Goal: Obtain resource: Obtain resource

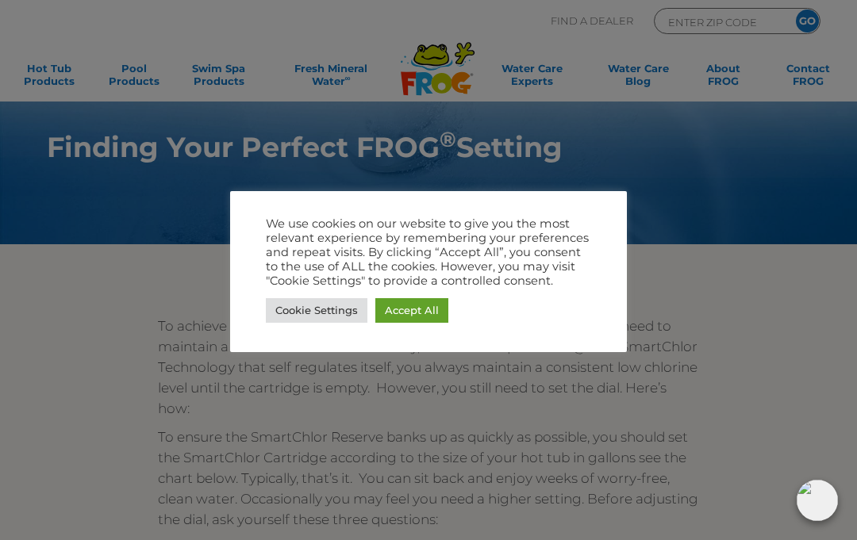
click at [417, 316] on link "Accept All" at bounding box center [411, 310] width 73 height 25
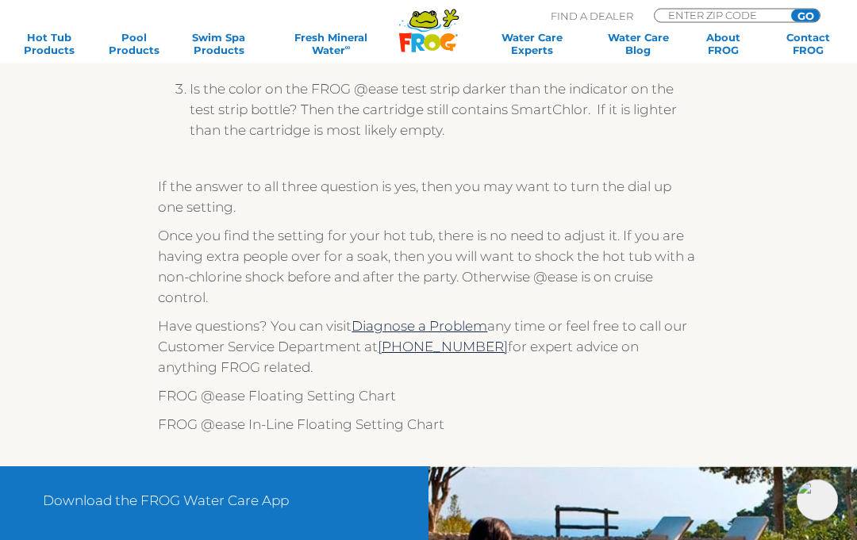
scroll to position [623, 0]
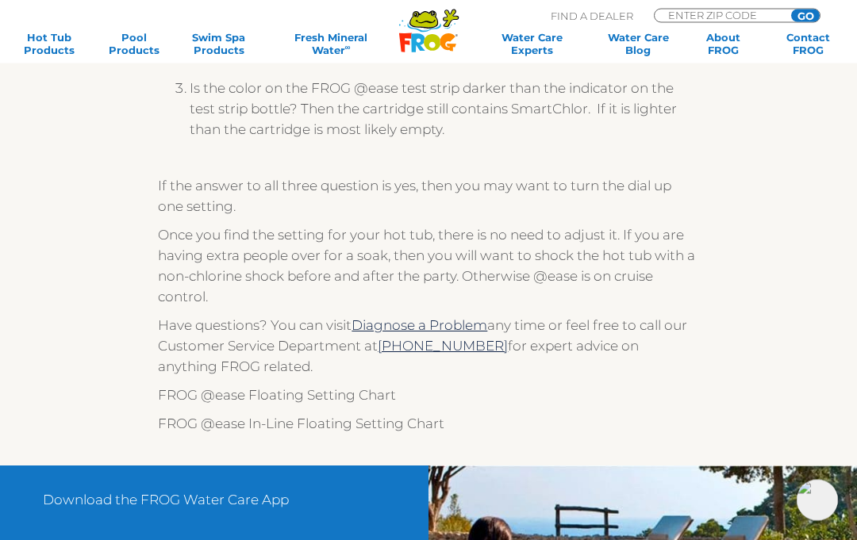
click at [167, 406] on img at bounding box center [428, 406] width 540 height 0
click at [284, 399] on p "FROG @ease Floating Setting Chart" at bounding box center [428, 396] width 540 height 21
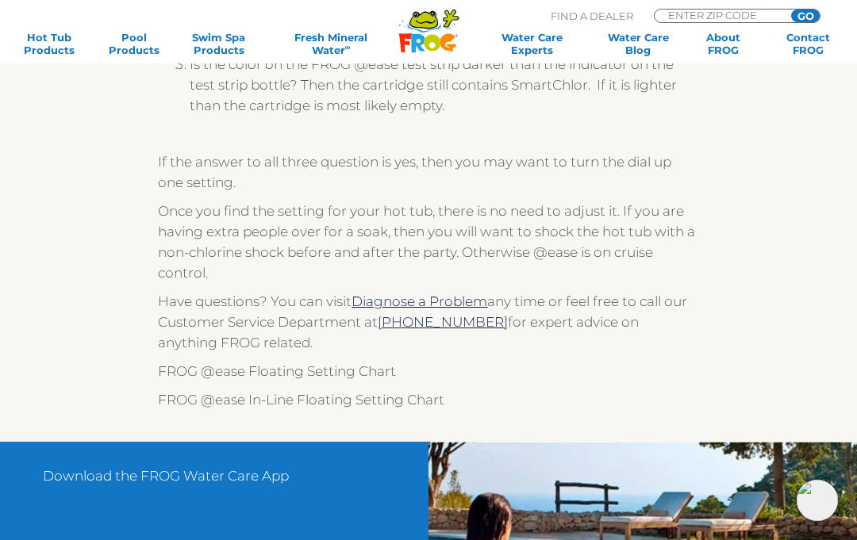
scroll to position [647, 0]
click at [161, 382] on img at bounding box center [428, 382] width 540 height 0
click at [304, 382] on p "FROG @ease Floating Setting Chart" at bounding box center [428, 372] width 540 height 21
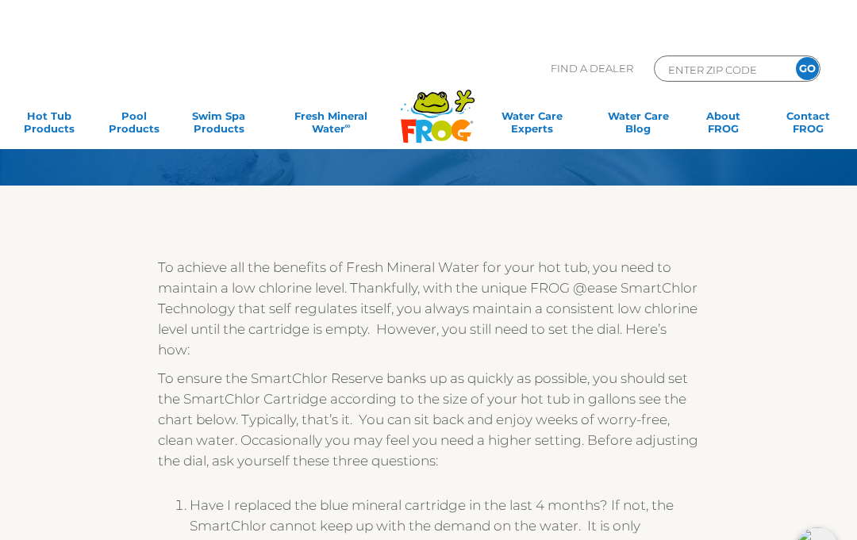
scroll to position [0, 0]
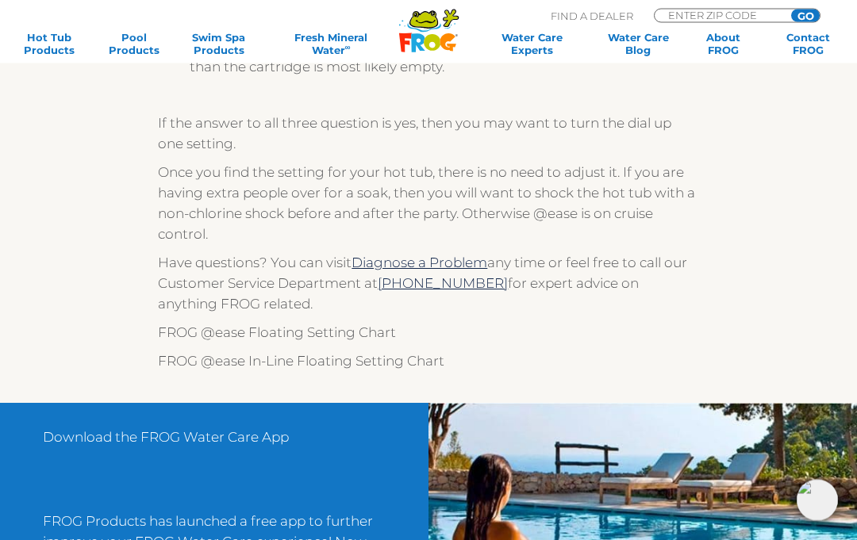
scroll to position [686, 0]
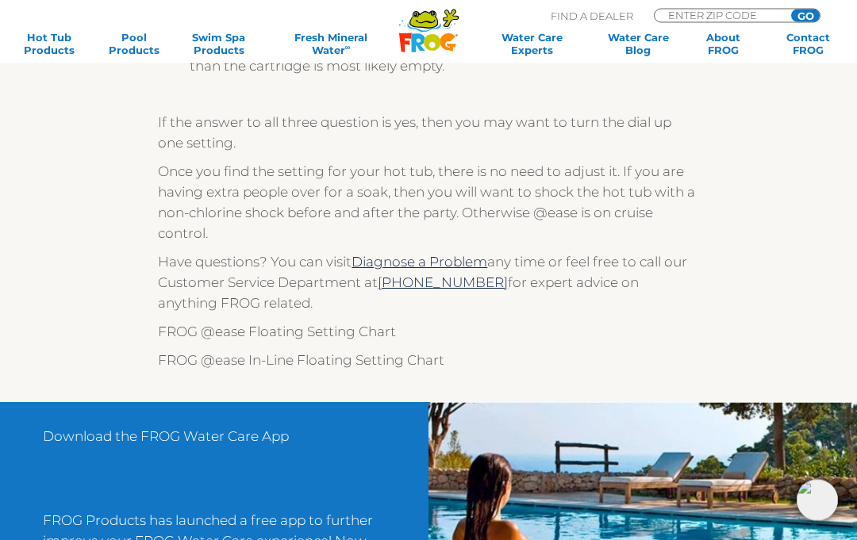
click at [167, 343] on img at bounding box center [428, 343] width 540 height 0
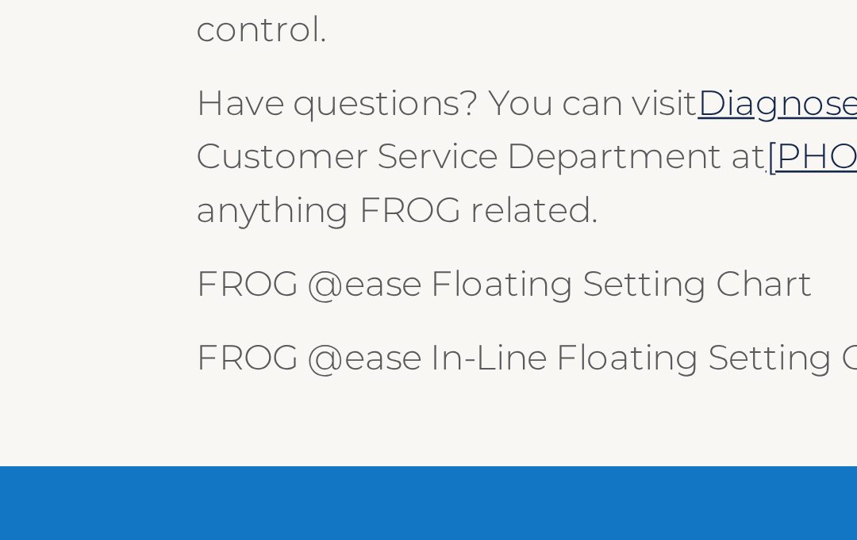
click at [158, 301] on img at bounding box center [428, 301] width 540 height 0
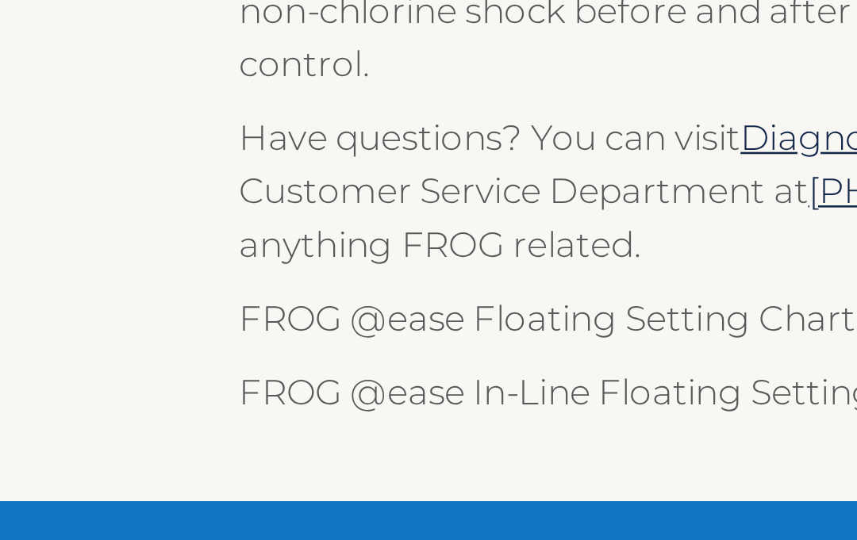
click at [200, 281] on p "FROG @ease Floating Setting Chart" at bounding box center [428, 291] width 540 height 21
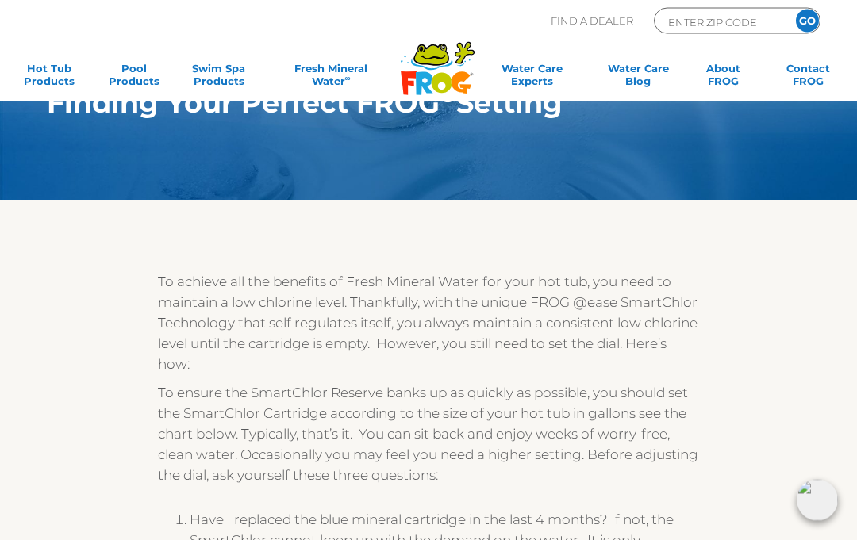
scroll to position [0, 0]
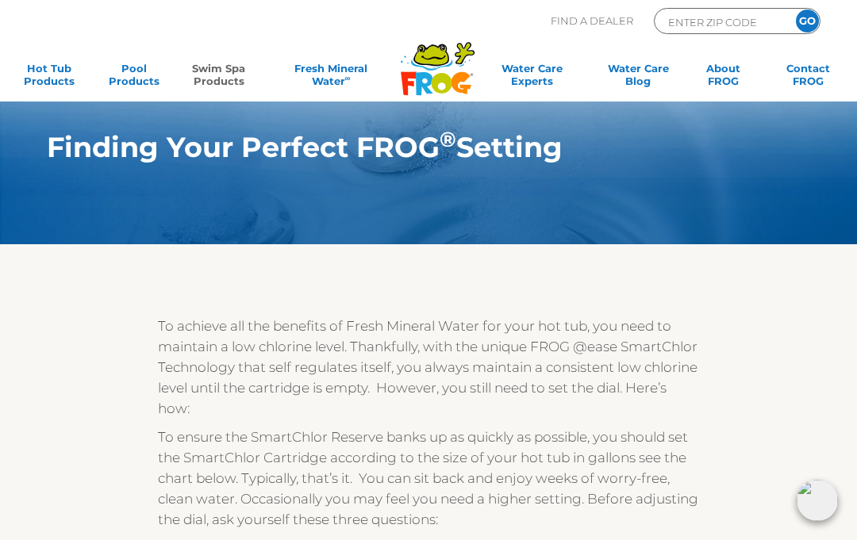
click at [225, 68] on link "Swim Spa Products" at bounding box center [219, 78] width 66 height 32
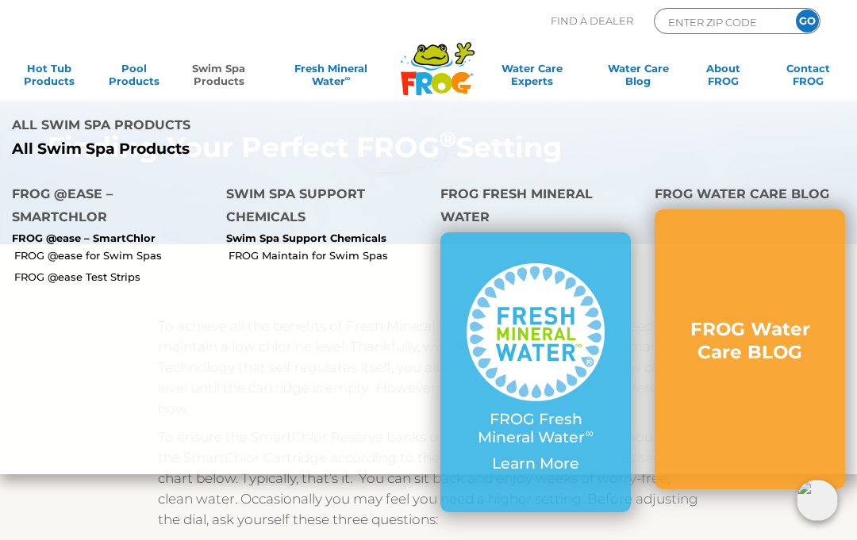
click at [147, 248] on link "FROG @ease for Swim Spas" at bounding box center [114, 255] width 200 height 14
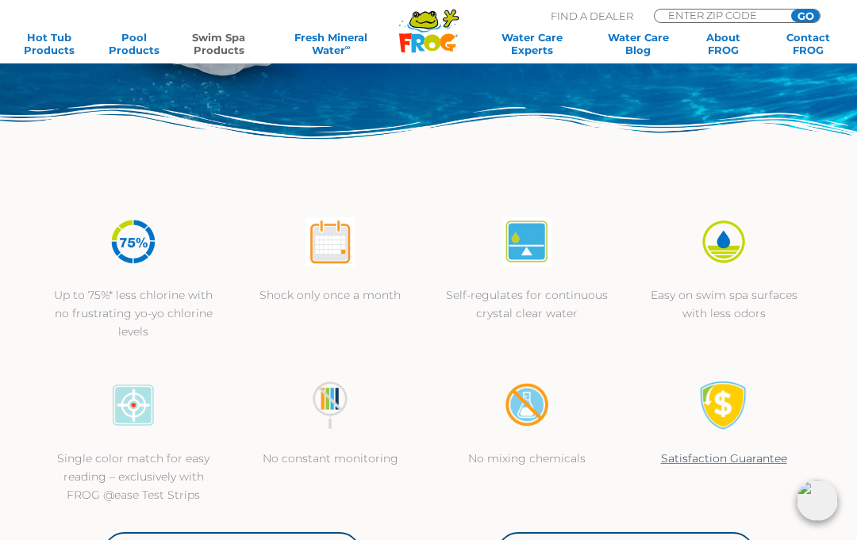
scroll to position [336, 0]
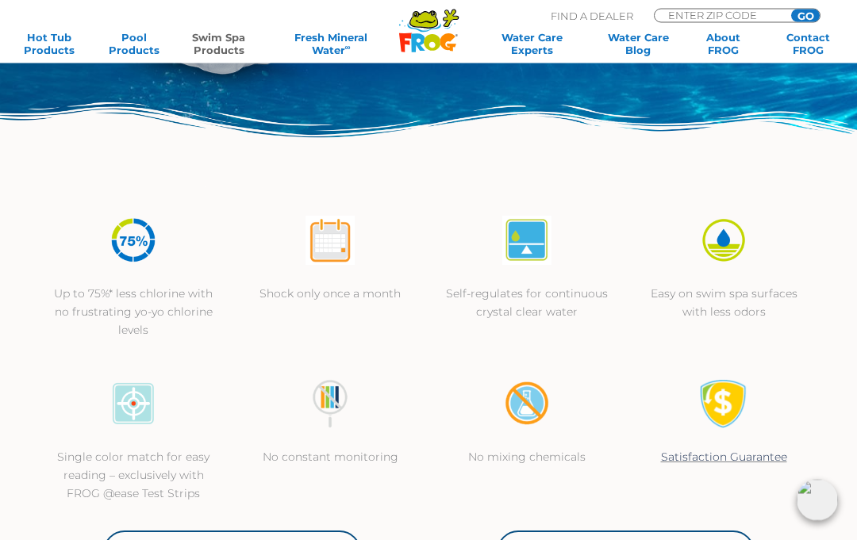
click at [186, 475] on p "Single color match for easy reading – exclusively with FROG @ease Test Strips" at bounding box center [133, 476] width 165 height 55
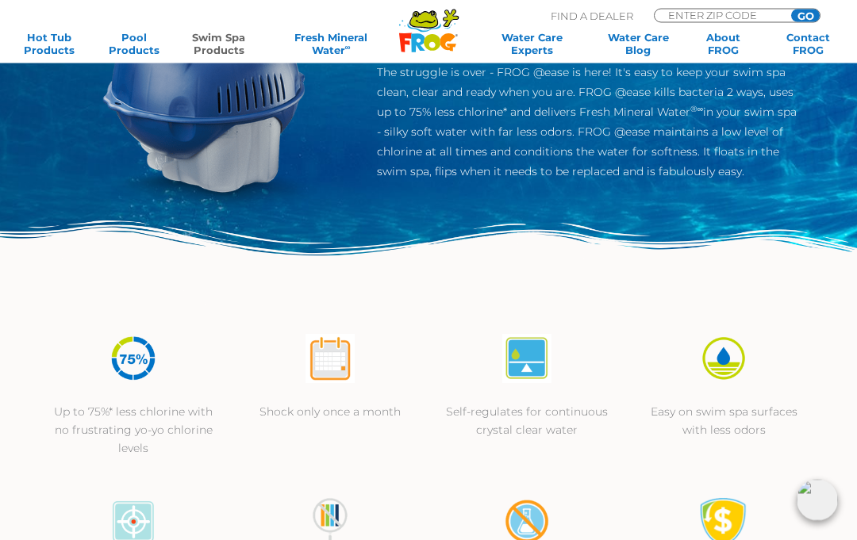
scroll to position [0, 0]
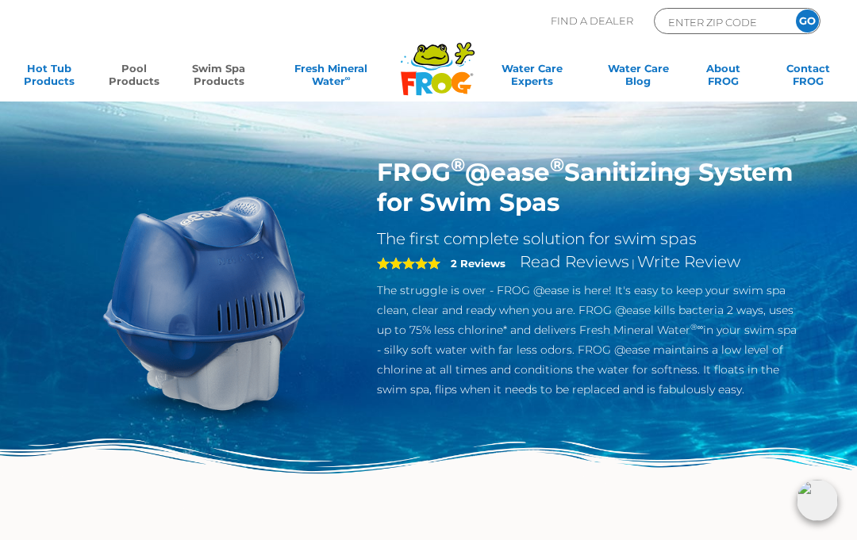
click at [124, 72] on link "Pool Products" at bounding box center [134, 78] width 66 height 32
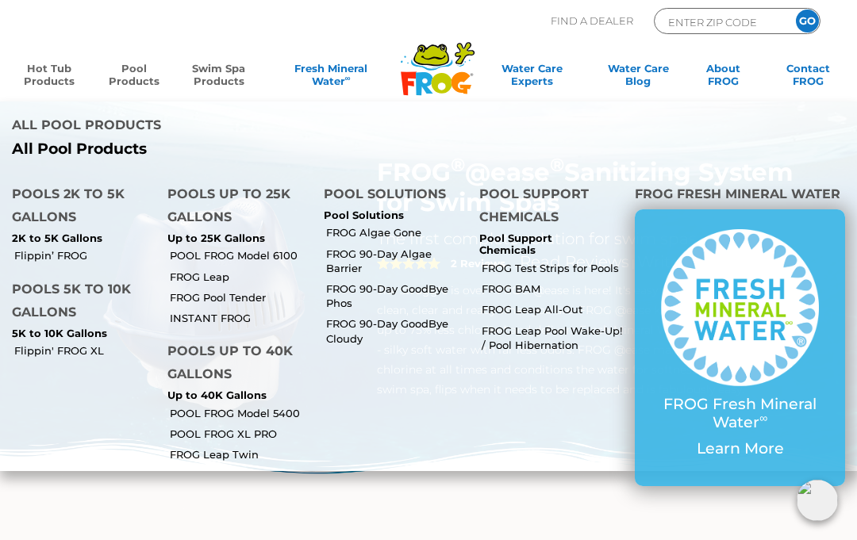
click at [60, 79] on link "Hot Tub Products" at bounding box center [49, 78] width 66 height 32
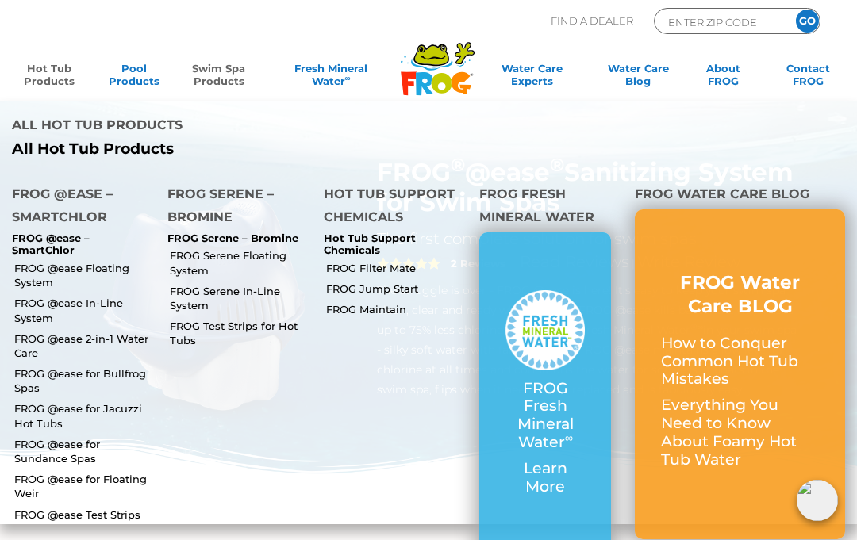
click at [111, 261] on link "FROG @ease Floating System" at bounding box center [84, 275] width 141 height 29
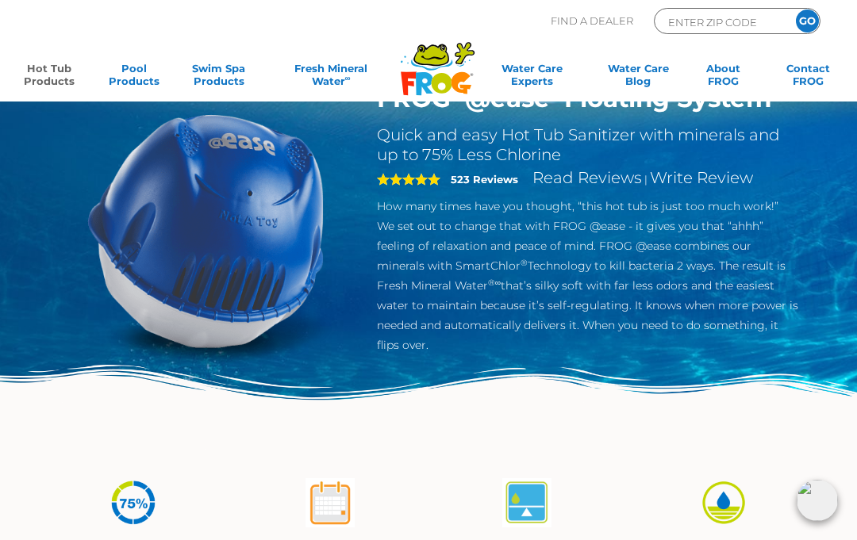
scroll to position [82, 0]
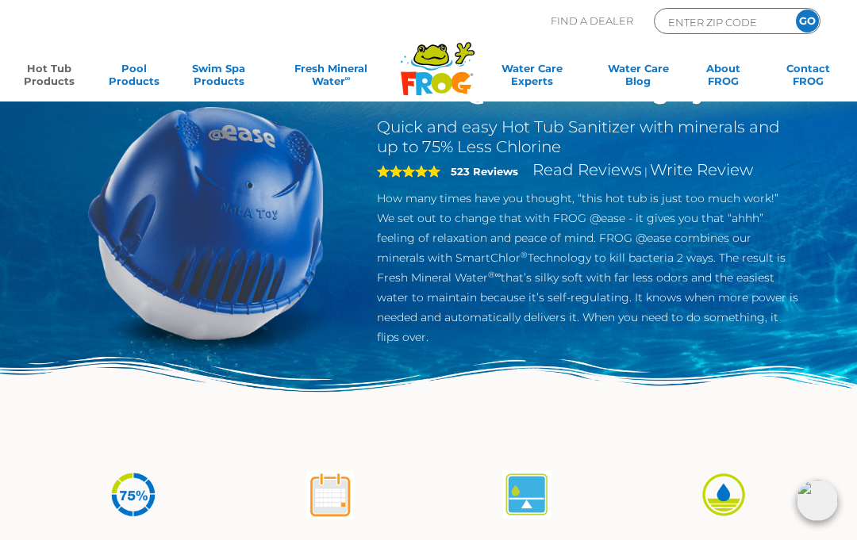
click at [136, 505] on img at bounding box center [133, 494] width 49 height 49
click at [325, 498] on img at bounding box center [329, 494] width 49 height 49
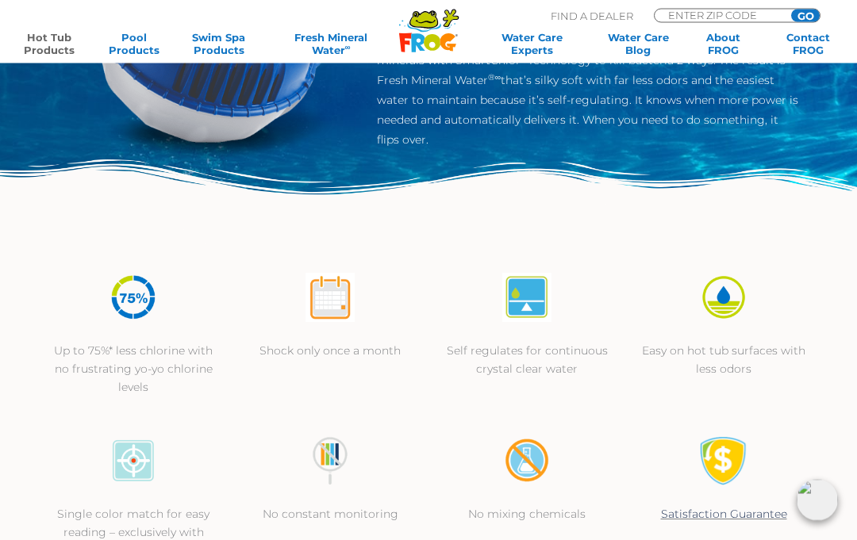
scroll to position [309, 0]
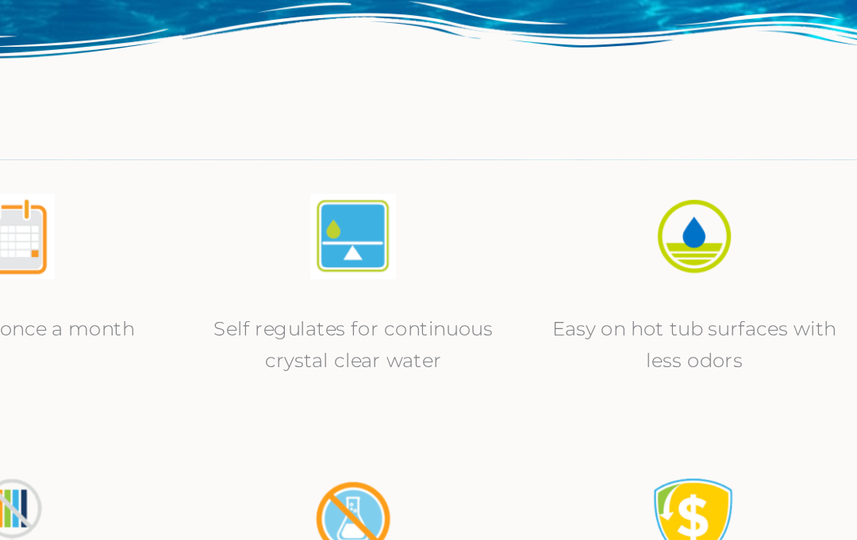
click at [699, 244] on img at bounding box center [723, 268] width 49 height 49
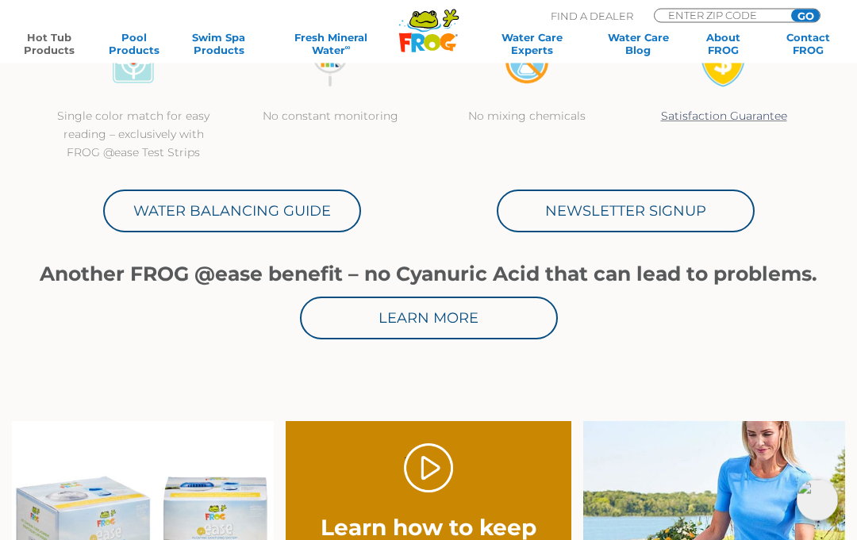
scroll to position [680, 0]
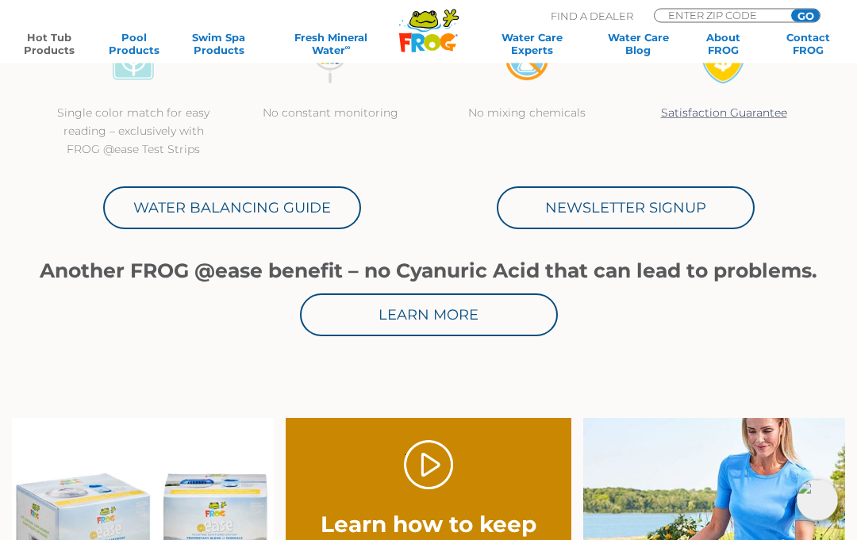
click at [301, 215] on link "Water Balancing Guide" at bounding box center [232, 208] width 258 height 43
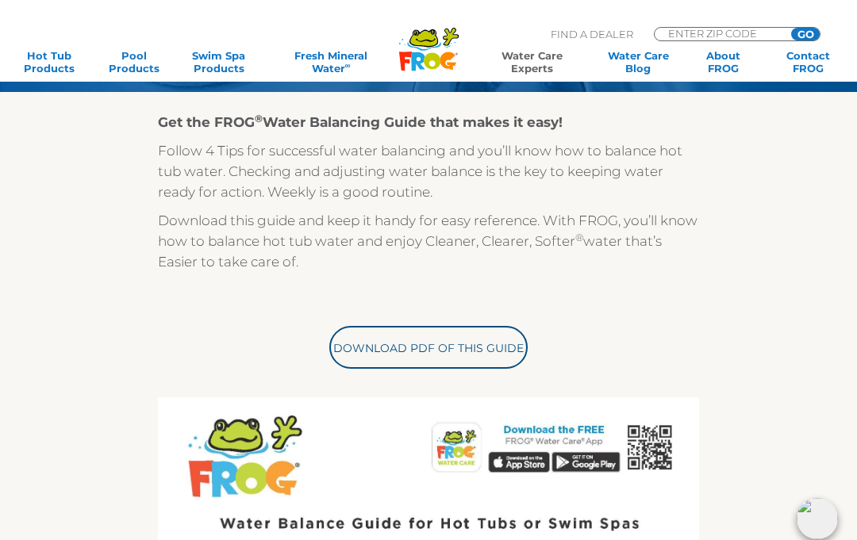
scroll to position [297, 0]
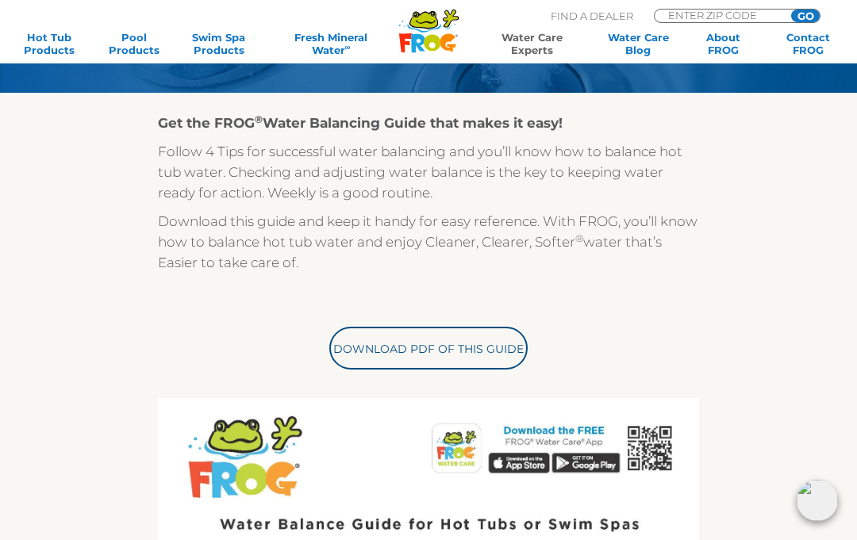
click at [471, 350] on link "Download PDF of this Guide" at bounding box center [428, 348] width 198 height 43
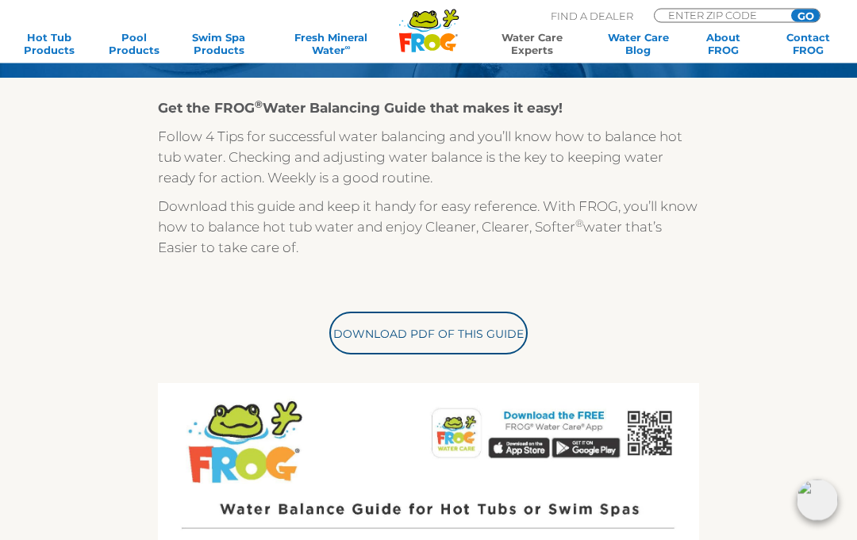
scroll to position [0, 0]
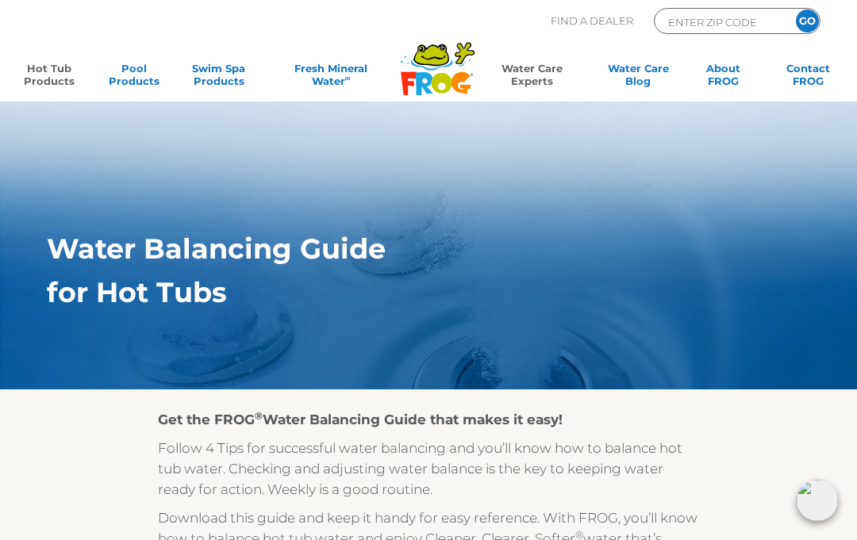
click at [64, 70] on link "Hot Tub Products" at bounding box center [49, 78] width 66 height 32
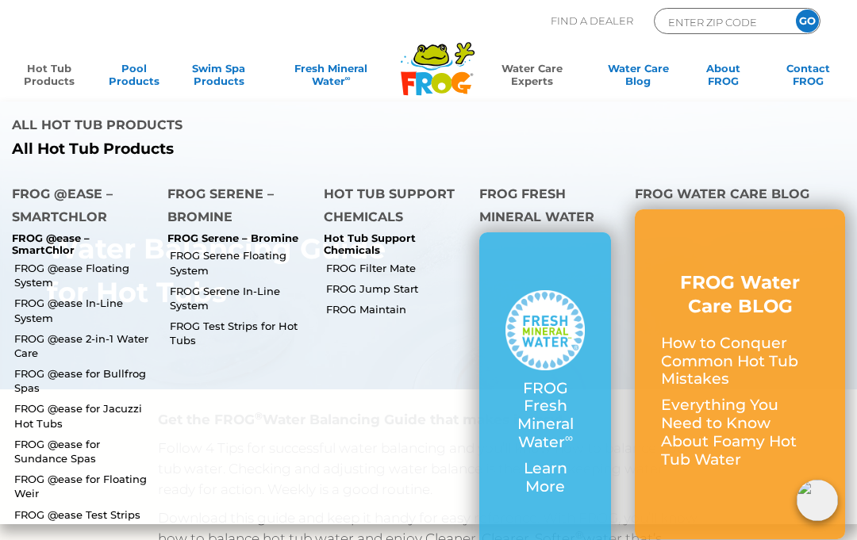
click at [94, 261] on link "FROG @ease Floating System" at bounding box center [84, 275] width 141 height 29
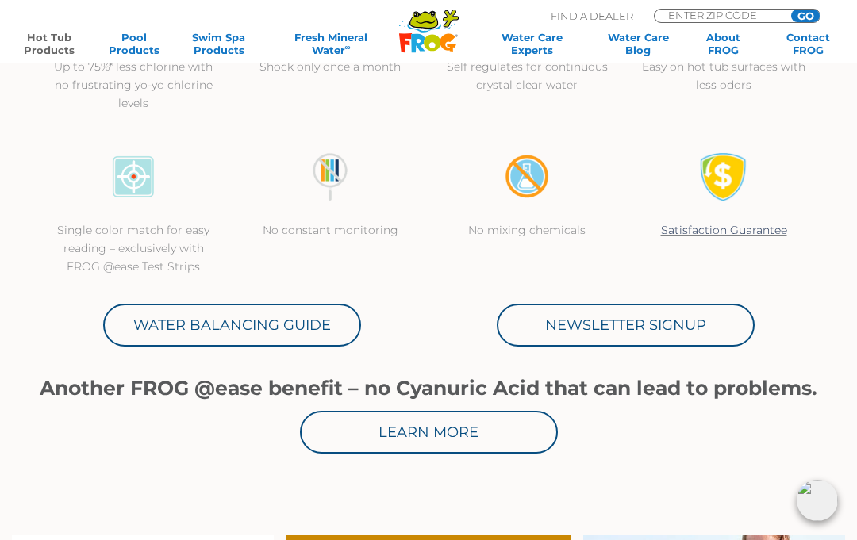
scroll to position [574, 0]
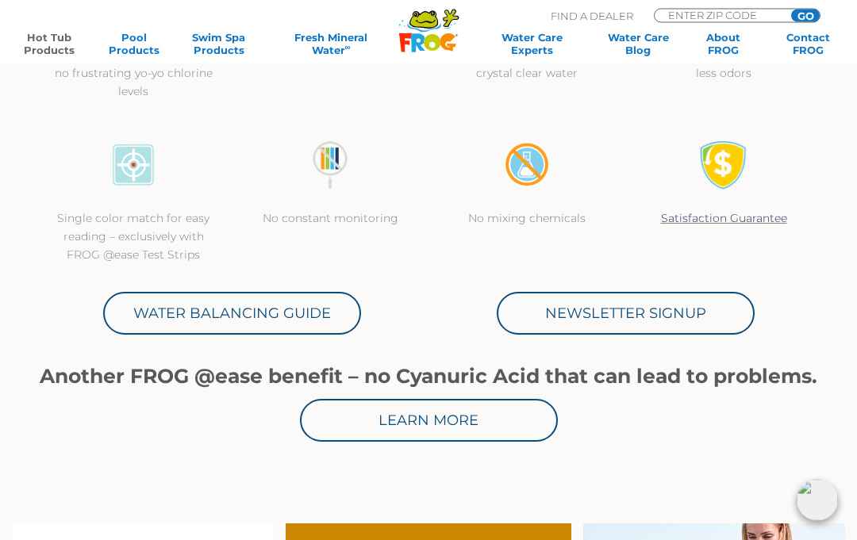
click at [507, 426] on link "Learn More" at bounding box center [429, 421] width 258 height 43
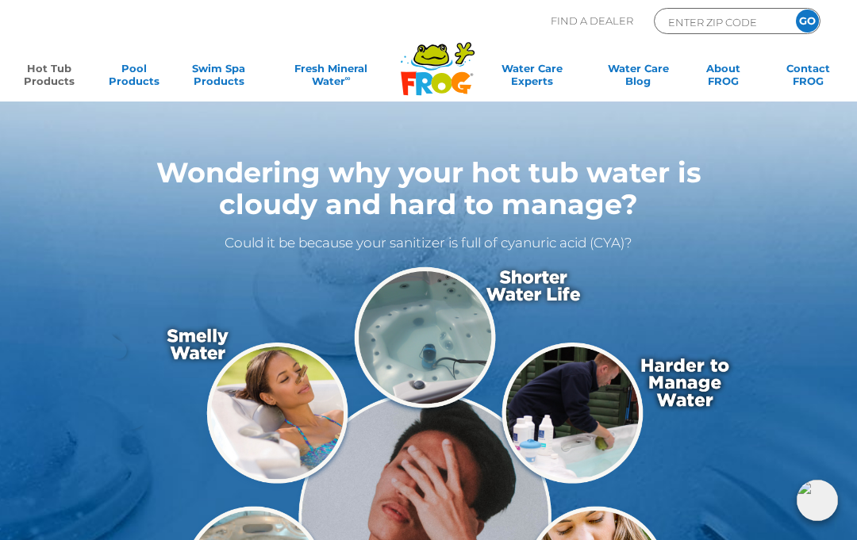
click at [56, 73] on link "Hot Tub Products" at bounding box center [49, 78] width 66 height 32
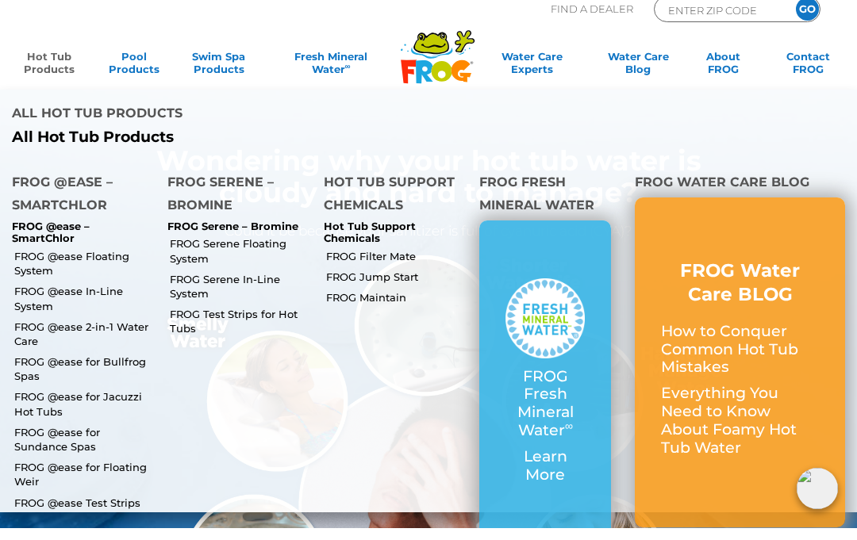
scroll to position [13, 0]
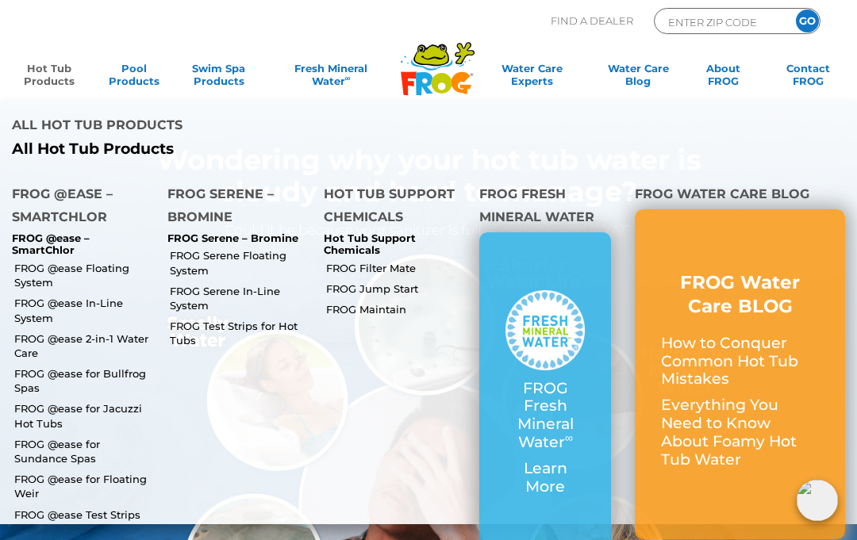
click at [754, 271] on h3 "FROG Water Care BLOG" at bounding box center [740, 295] width 158 height 48
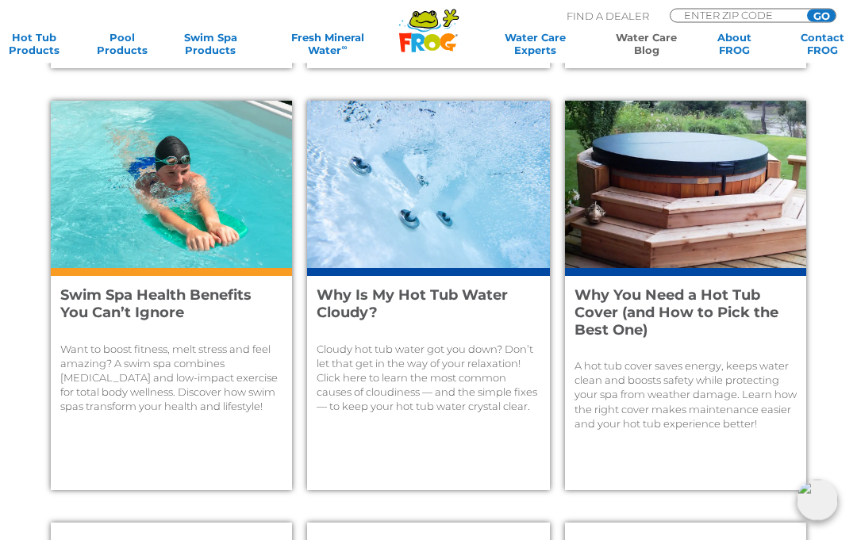
scroll to position [922, 0]
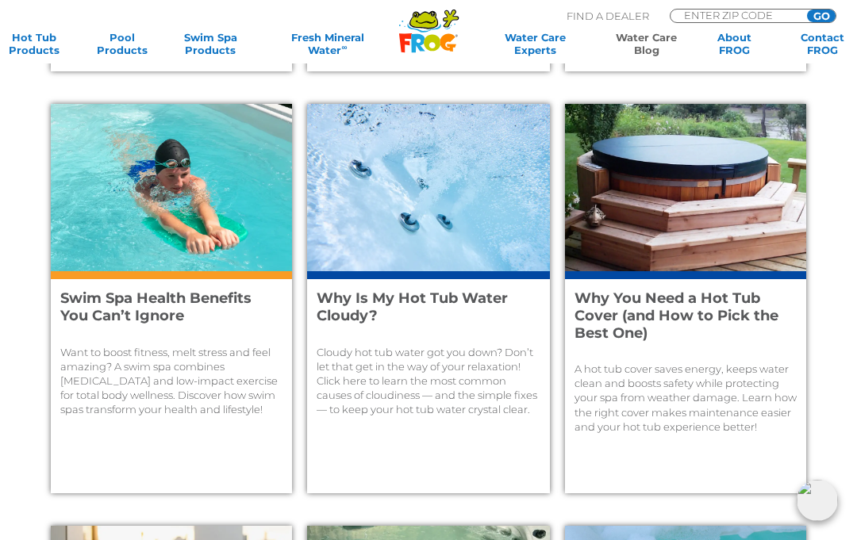
click at [487, 316] on h4 "Why Is My Hot Tub Water Cloudy?" at bounding box center [419, 307] width 205 height 34
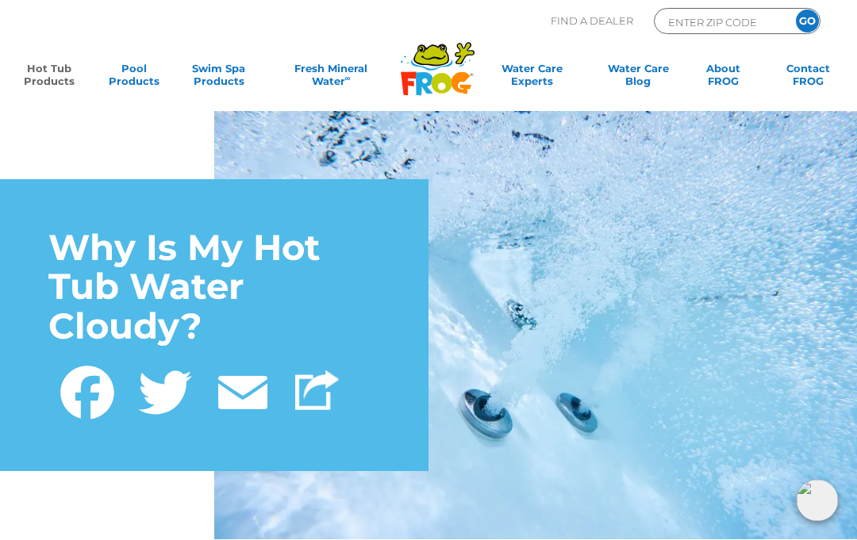
click at [59, 72] on link "Hot Tub Products" at bounding box center [49, 78] width 66 height 32
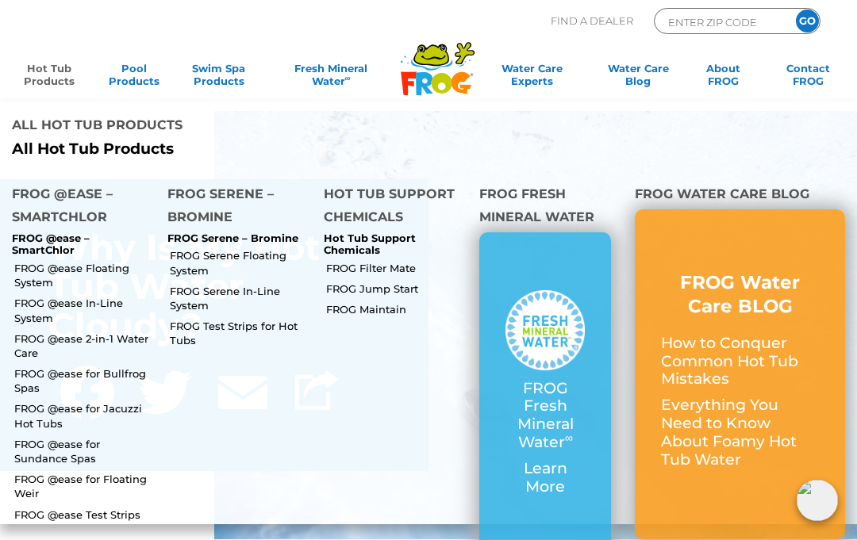
click at [106, 261] on link "FROG @ease Floating System" at bounding box center [84, 275] width 141 height 29
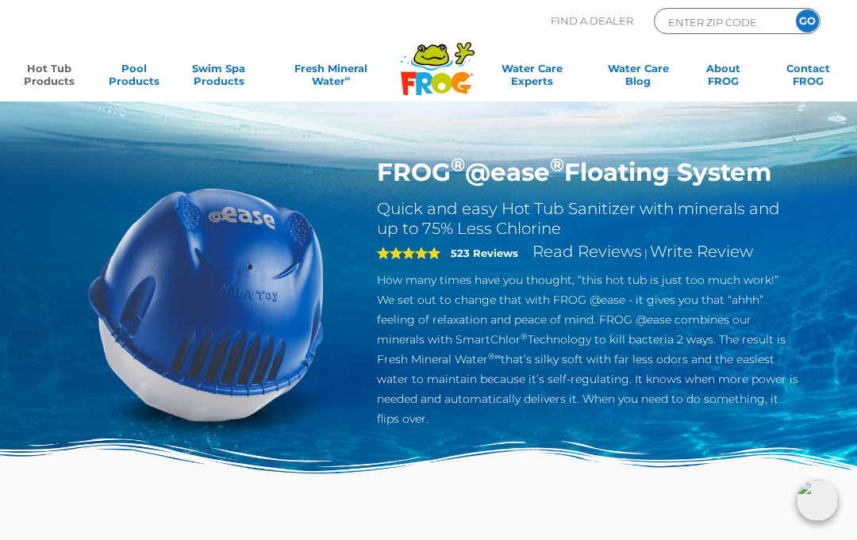
click at [663, 181] on h1 "FROG ® @ease ® Floating System" at bounding box center [587, 172] width 421 height 30
click at [262, 281] on img at bounding box center [206, 304] width 294 height 294
click at [462, 215] on h2 "Quick and easy Hot Tub Sanitizer with minerals and up to 75% Less Chlorine" at bounding box center [587, 219] width 421 height 40
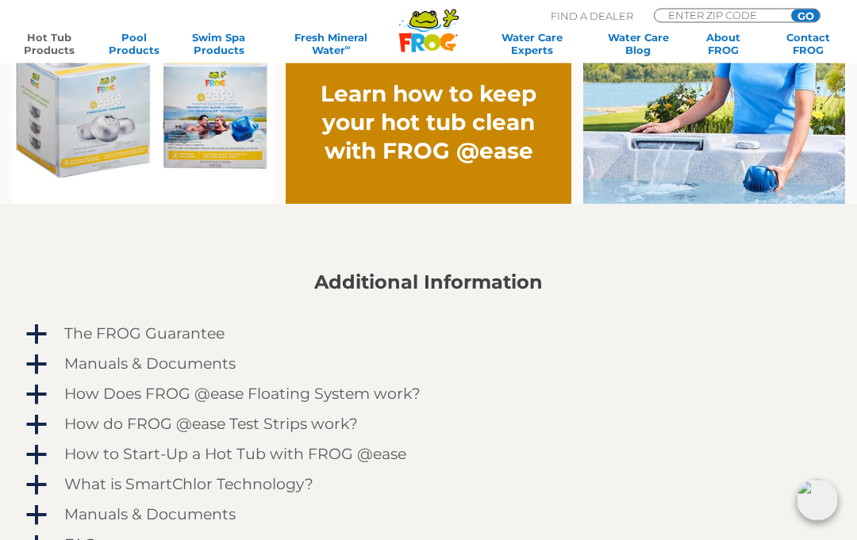
scroll to position [1111, 0]
click at [117, 367] on h4 "Manuals & Documents" at bounding box center [149, 363] width 171 height 17
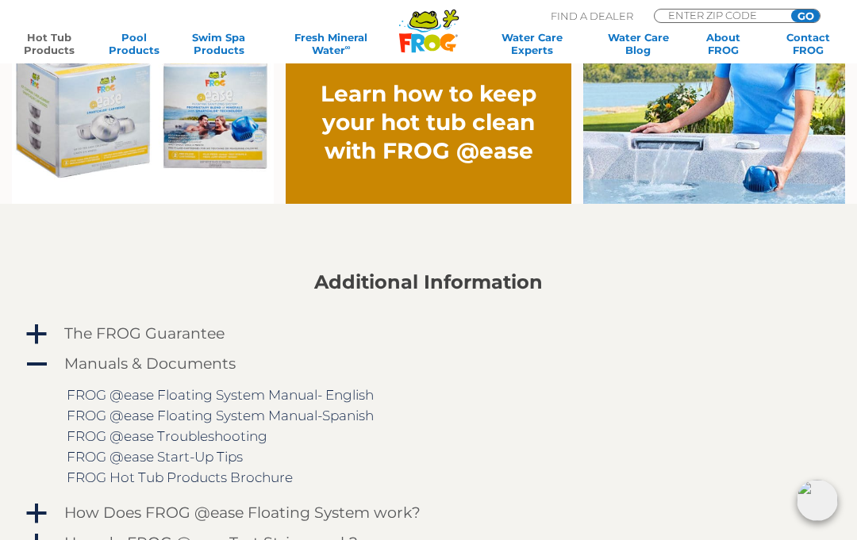
click at [361, 400] on link "FROG @ease Floating System Manual- English" at bounding box center [220, 395] width 307 height 16
